Goal: Navigation & Orientation: Understand site structure

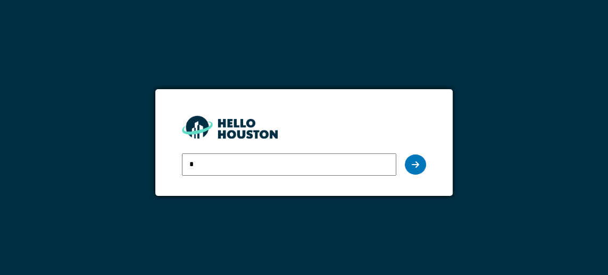
type input "**********"
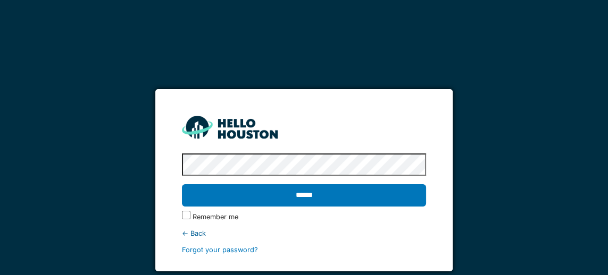
click at [315, 197] on input "******" at bounding box center [304, 195] width 244 height 22
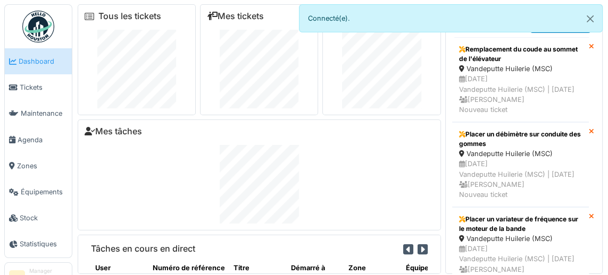
click at [20, 88] on span "Tickets" at bounding box center [44, 87] width 48 height 10
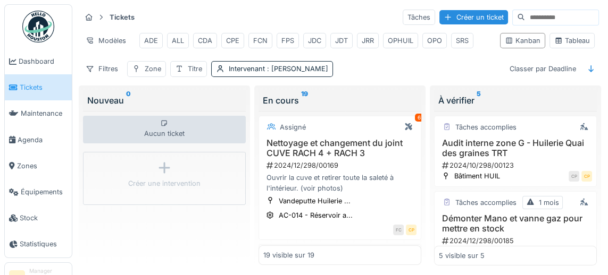
click at [524, 37] on div "Kanban" at bounding box center [523, 41] width 36 height 10
click at [572, 37] on div "Tableau" at bounding box center [572, 41] width 36 height 10
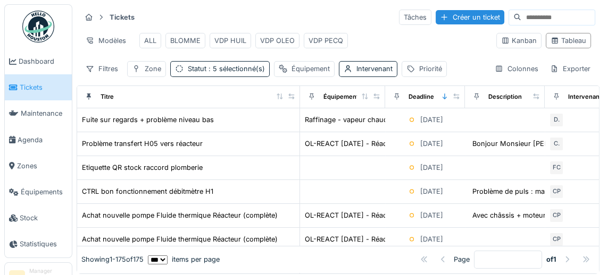
click at [39, 192] on span "Équipements" at bounding box center [44, 192] width 47 height 10
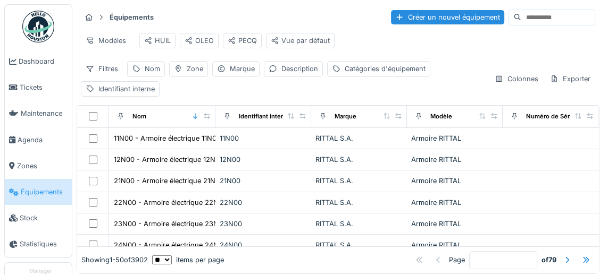
click at [24, 169] on span "Zones" at bounding box center [42, 166] width 51 height 10
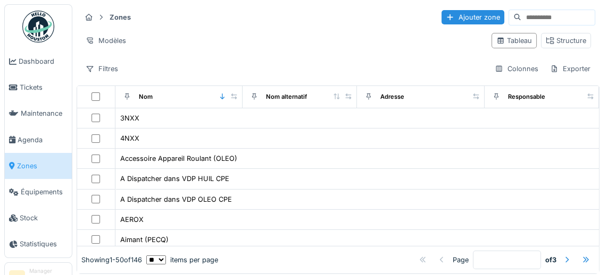
click at [577, 42] on div "Structure" at bounding box center [565, 41] width 40 height 10
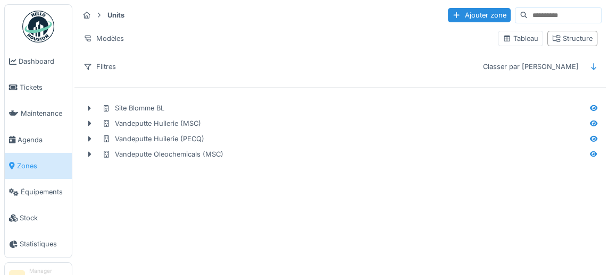
click at [89, 137] on icon at bounding box center [89, 139] width 3 height 5
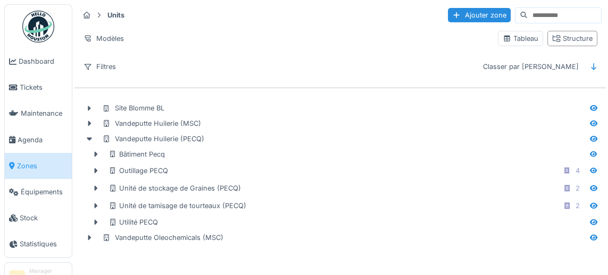
click at [96, 170] on icon at bounding box center [96, 171] width 3 height 5
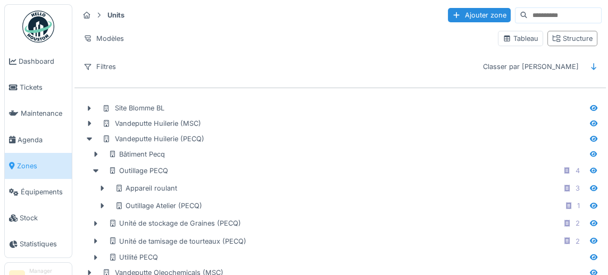
click at [102, 204] on icon at bounding box center [102, 206] width 3 height 5
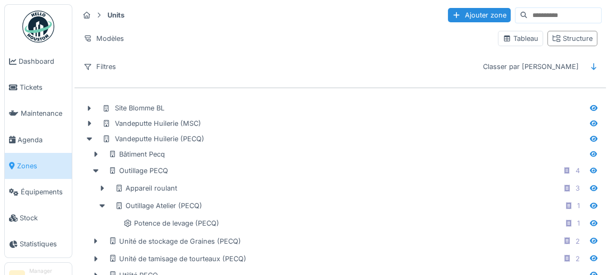
click at [102, 205] on icon at bounding box center [101, 206] width 5 height 3
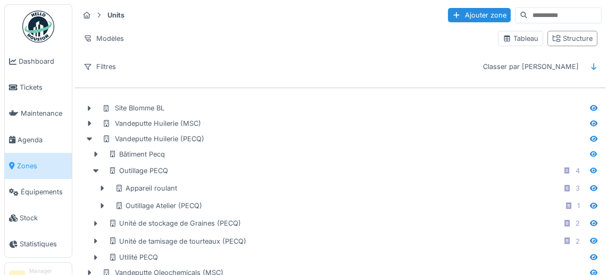
click at [102, 186] on icon at bounding box center [102, 188] width 3 height 5
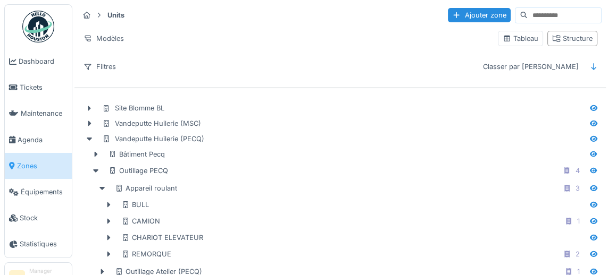
click at [110, 203] on icon at bounding box center [108, 205] width 3 height 5
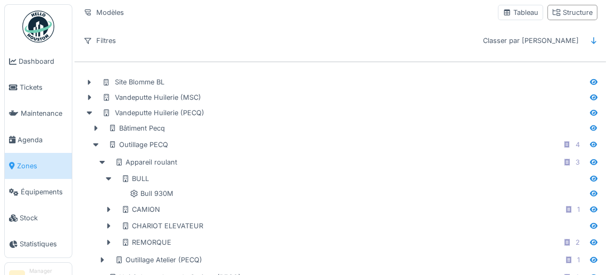
scroll to position [31, 0]
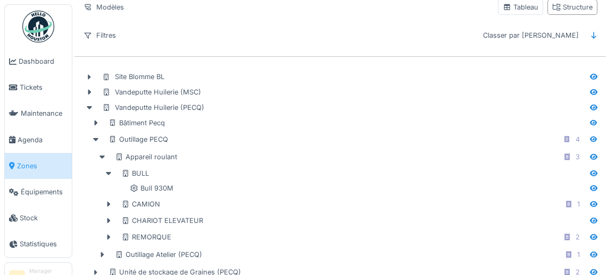
click at [167, 269] on div "Unité de stockage de Graines (PECQ)" at bounding box center [174, 272] width 132 height 10
click at [99, 271] on icon at bounding box center [95, 273] width 9 height 7
click at [594, 269] on icon at bounding box center [593, 272] width 9 height 7
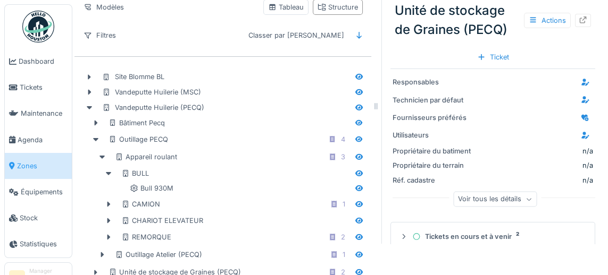
scroll to position [22, 0]
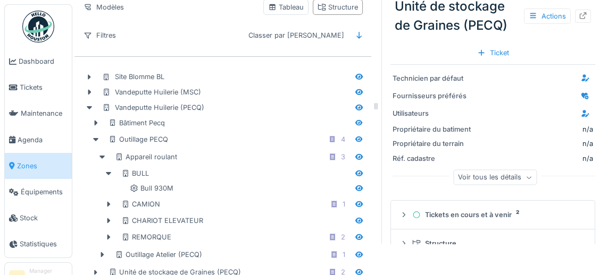
click at [403, 214] on icon at bounding box center [403, 215] width 9 height 7
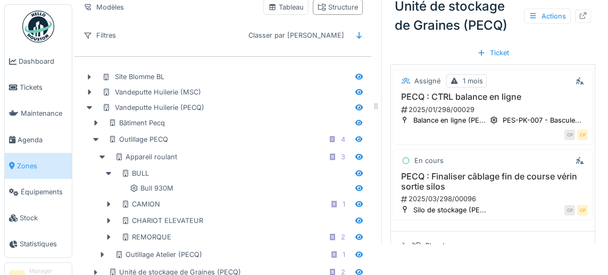
scroll to position [0, 0]
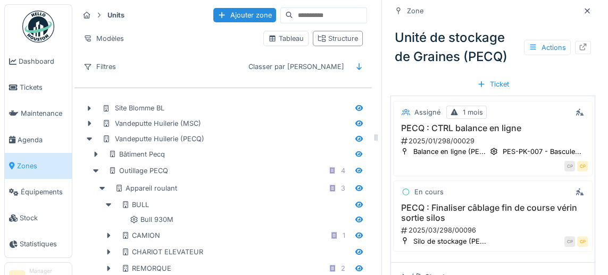
click at [89, 138] on icon at bounding box center [89, 139] width 5 height 3
